Goal: Register for event/course

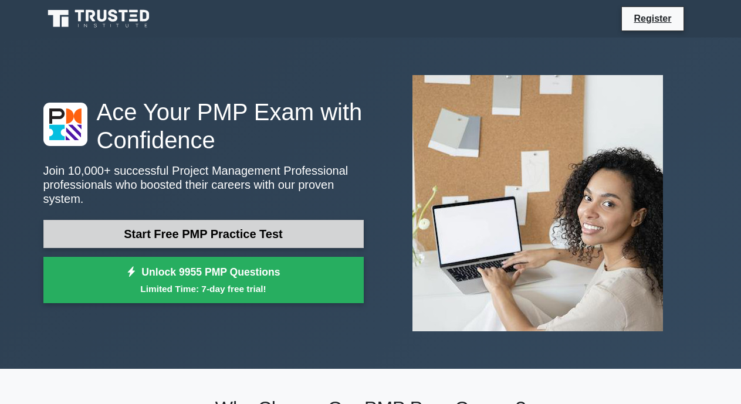
click at [255, 239] on link "Start Free PMP Practice Test" at bounding box center [203, 234] width 321 height 28
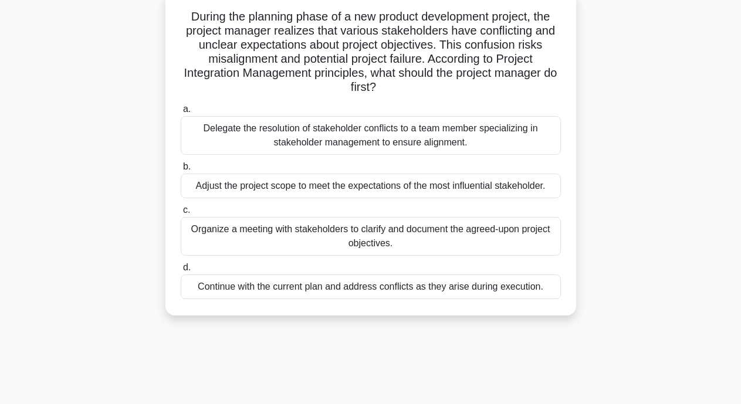
scroll to position [227, 0]
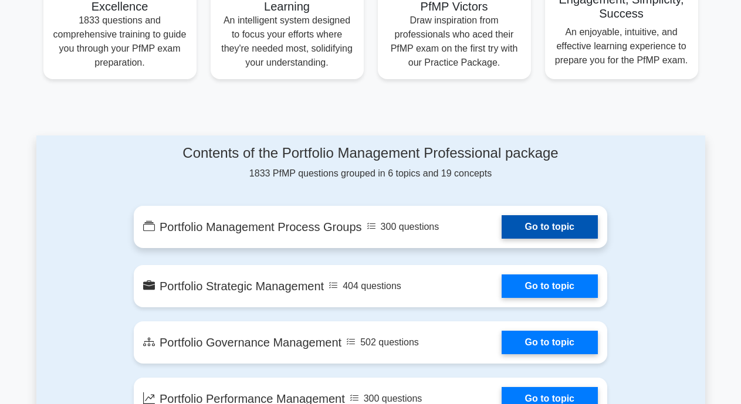
click at [547, 230] on link "Go to topic" at bounding box center [550, 226] width 96 height 23
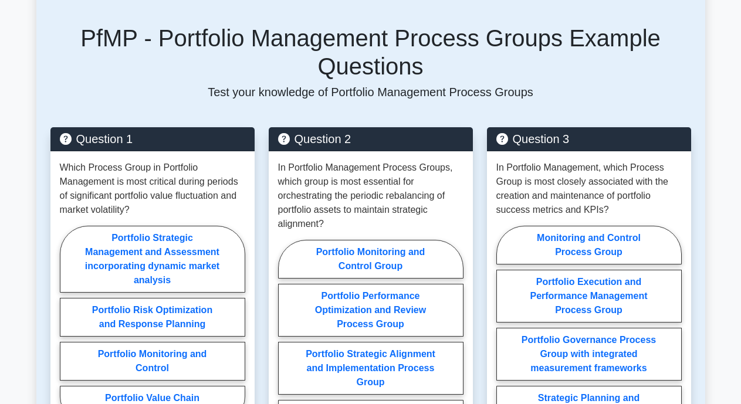
scroll to position [838, 0]
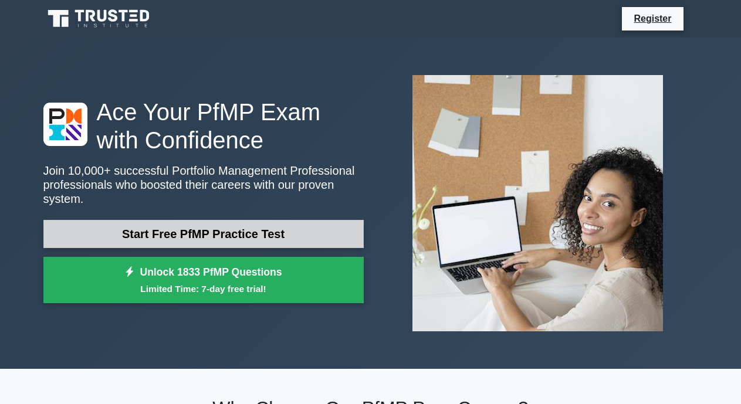
click at [156, 228] on link "Start Free PfMP Practice Test" at bounding box center [203, 234] width 321 height 28
click at [191, 230] on link "Start Free PfMP Practice Test" at bounding box center [203, 234] width 321 height 28
